Goal: Transaction & Acquisition: Obtain resource

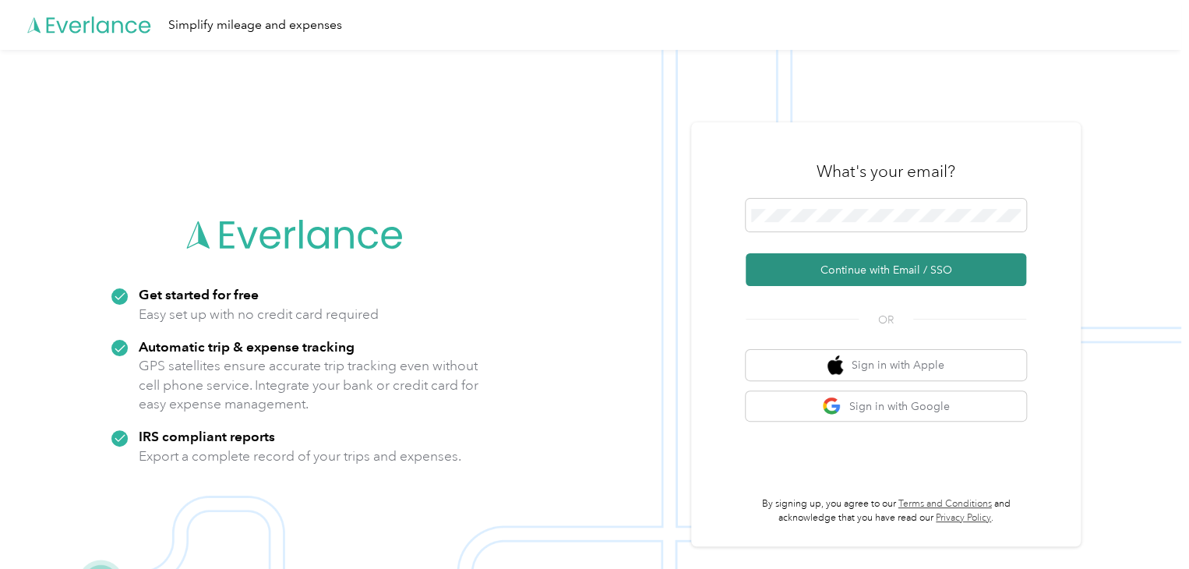
click at [738, 270] on button "Continue with Email / SSO" at bounding box center [886, 269] width 281 height 33
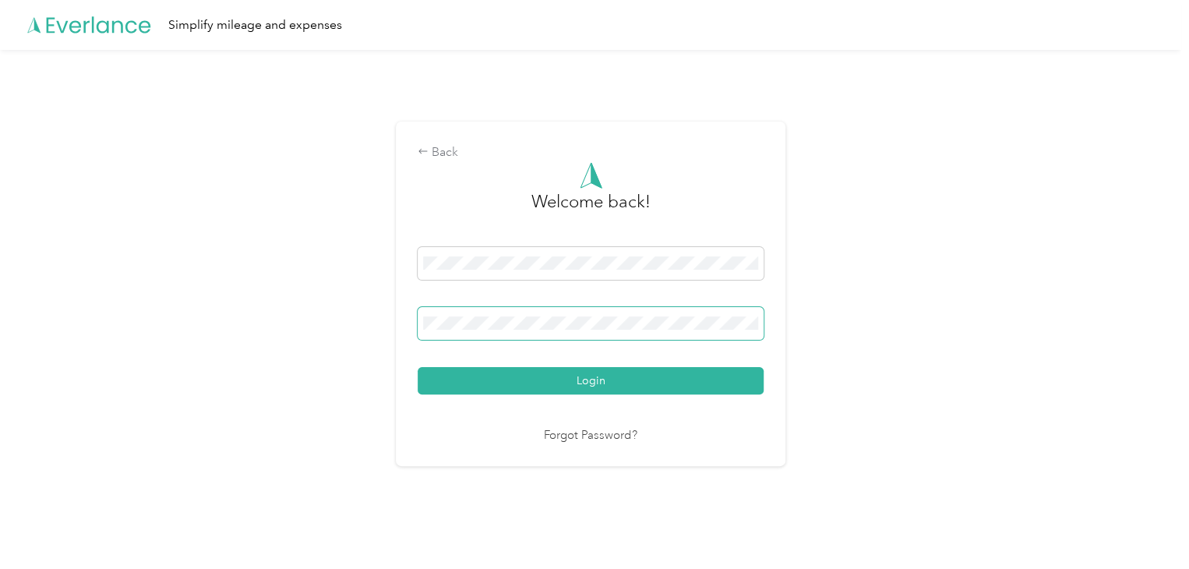
click at [418, 367] on button "Login" at bounding box center [591, 380] width 346 height 27
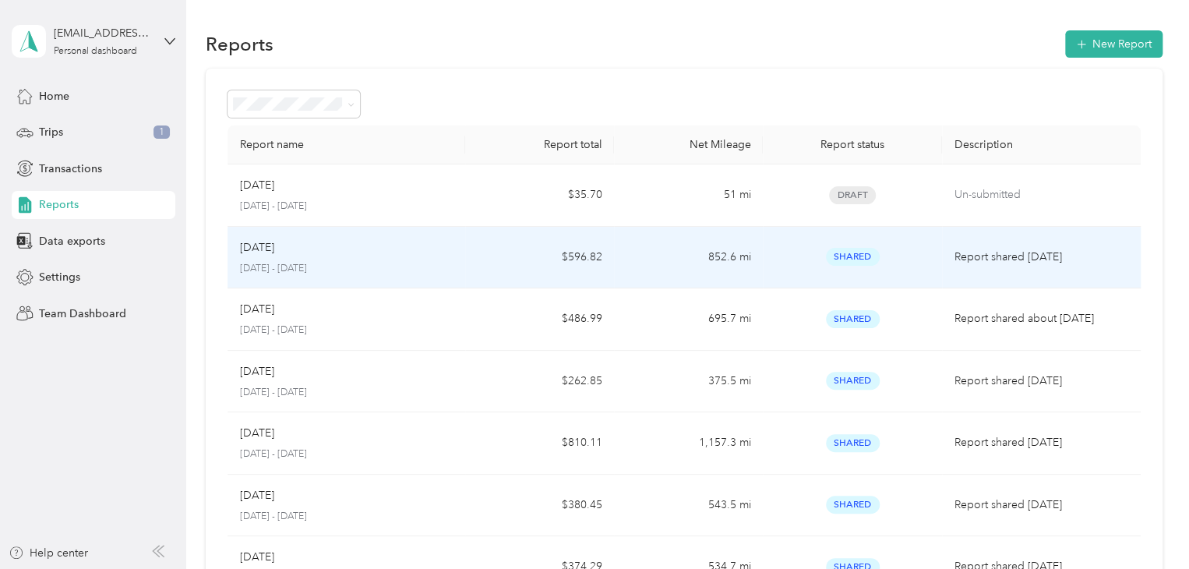
click at [443, 257] on div "Aug [DATE] - [DATE]" at bounding box center [347, 257] width 214 height 37
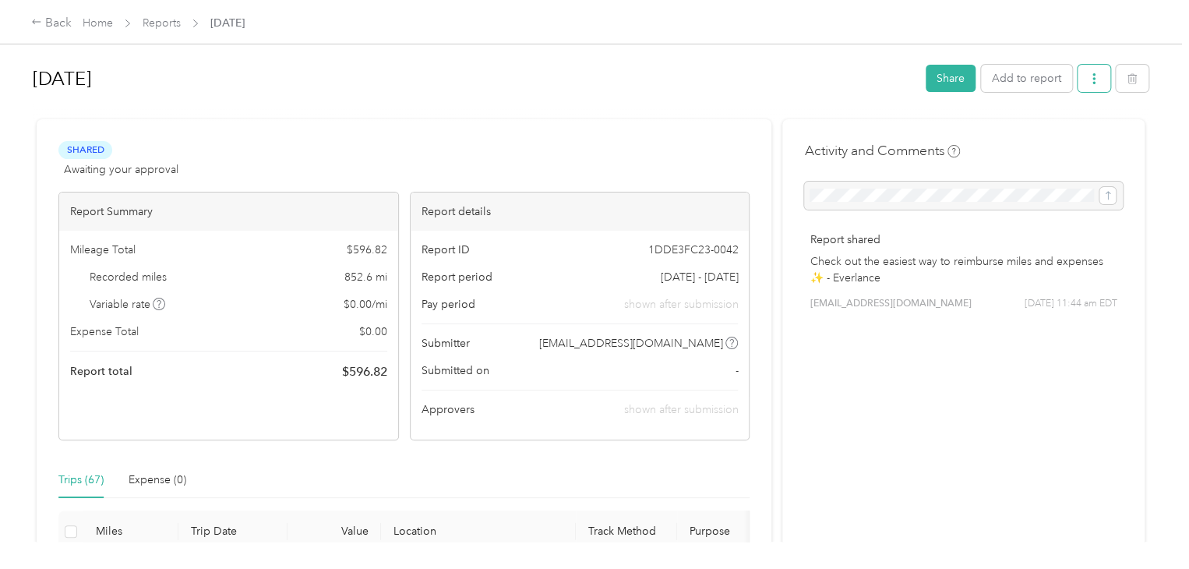
click at [738, 87] on button "button" at bounding box center [1094, 78] width 33 height 27
click at [738, 134] on div "Download" at bounding box center [1050, 135] width 93 height 16
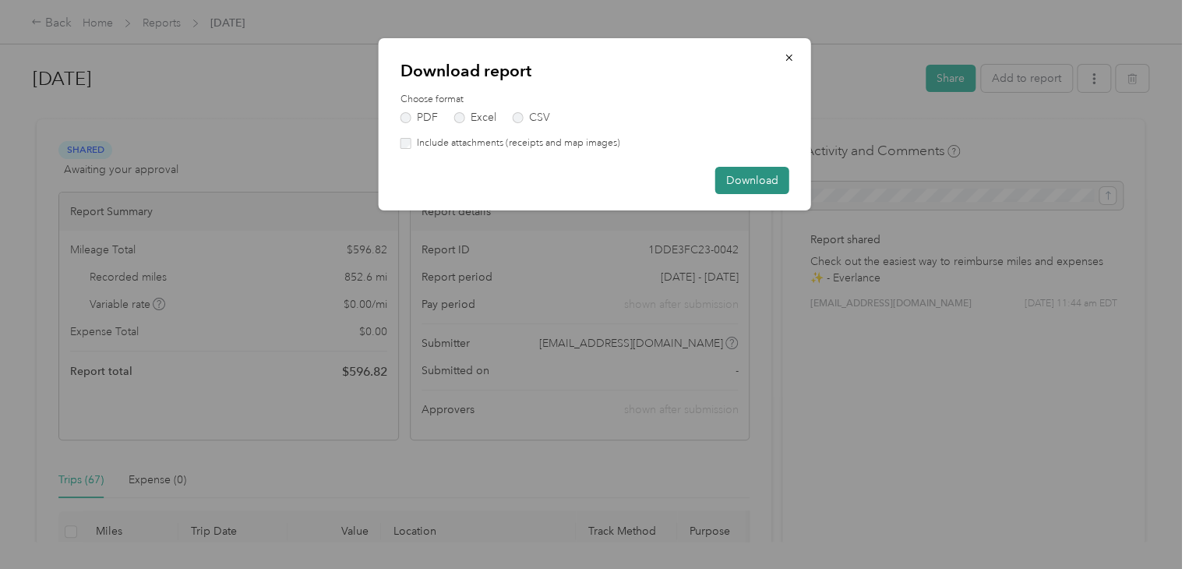
click at [738, 175] on button "Download" at bounding box center [752, 180] width 74 height 27
